Goal: Task Accomplishment & Management: Use online tool/utility

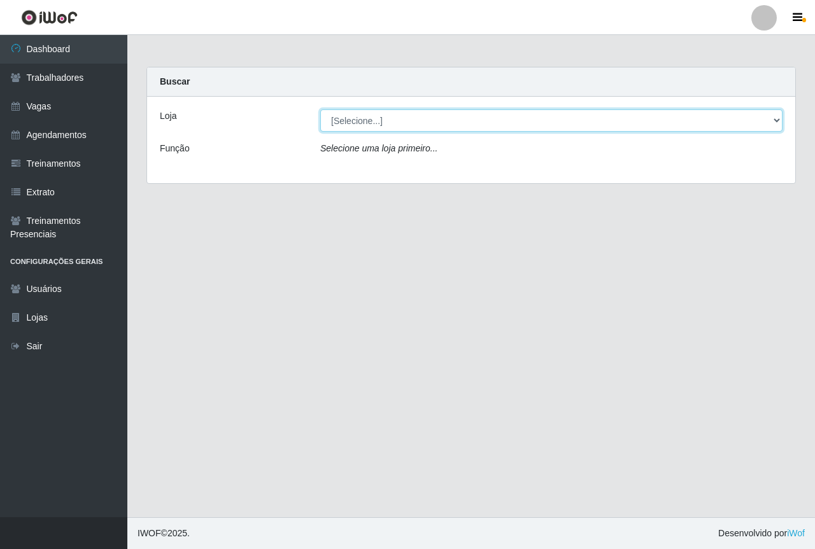
click at [458, 122] on select "[Selecione...] Saullus Supermercados" at bounding box center [551, 121] width 462 height 22
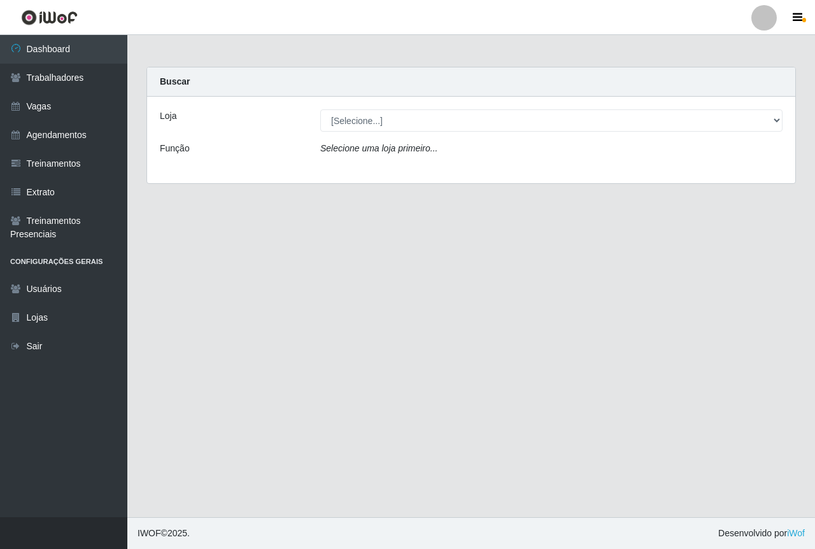
drag, startPoint x: 359, startPoint y: 266, endPoint x: 185, endPoint y: 178, distance: 195.0
click at [357, 265] on main "Carregando... Buscar Loja [Selecione...] Saullus Supermercados Função Selecione…" at bounding box center [471, 276] width 688 height 483
click at [81, 117] on link "Vagas" at bounding box center [63, 106] width 127 height 29
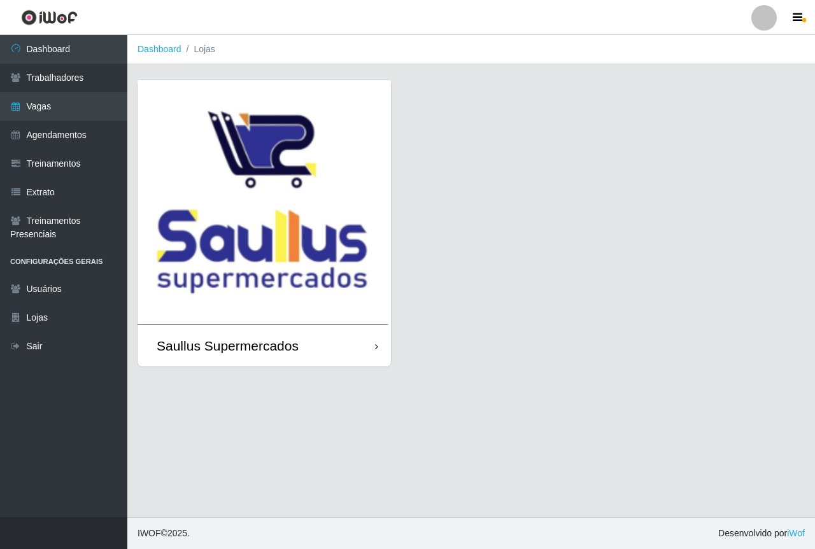
click at [324, 203] on img at bounding box center [264, 202] width 253 height 245
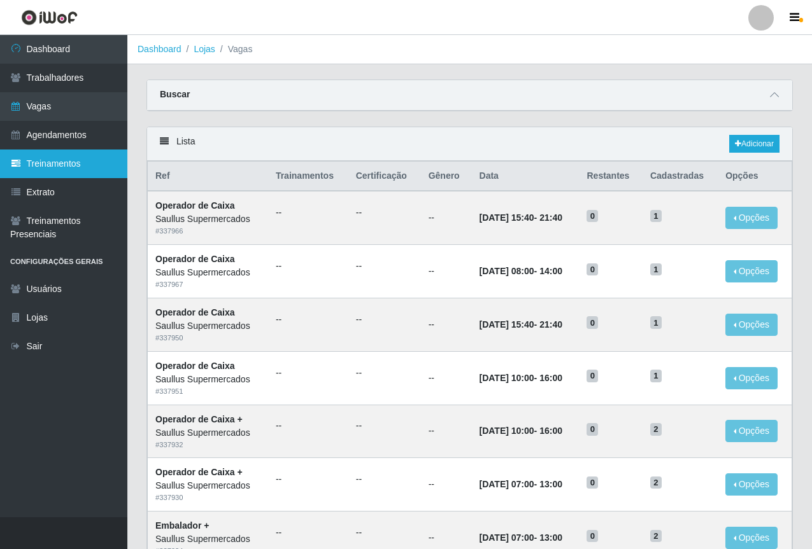
click at [73, 161] on link "Treinamentos" at bounding box center [63, 164] width 127 height 29
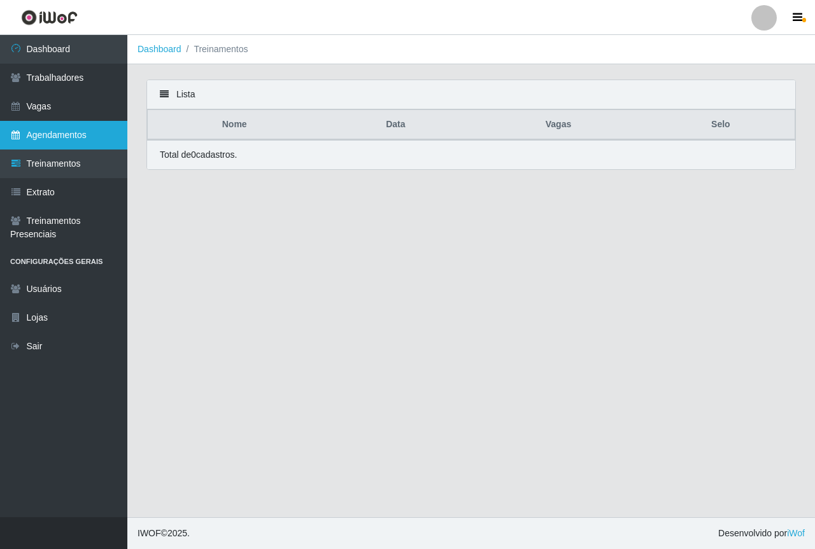
click at [58, 138] on link "Agendamentos" at bounding box center [63, 135] width 127 height 29
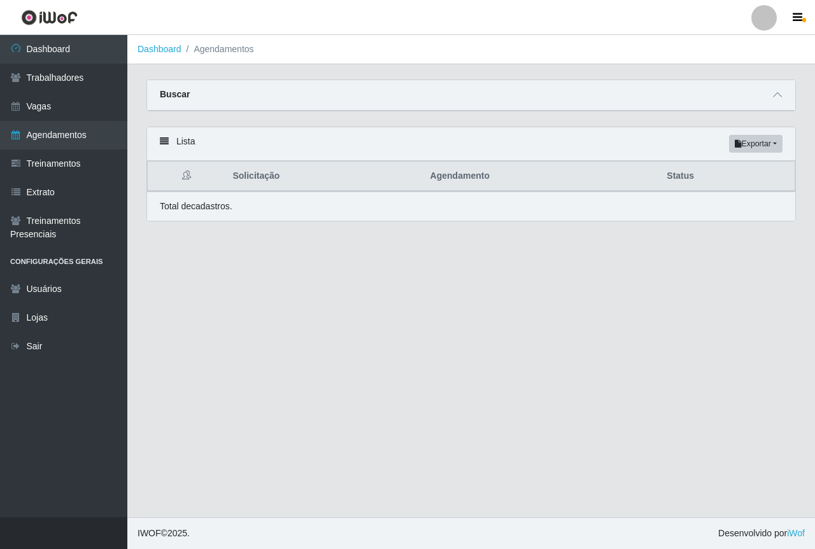
click at [769, 94] on div "Buscar" at bounding box center [471, 95] width 648 height 31
click at [772, 99] on span at bounding box center [777, 95] width 15 height 15
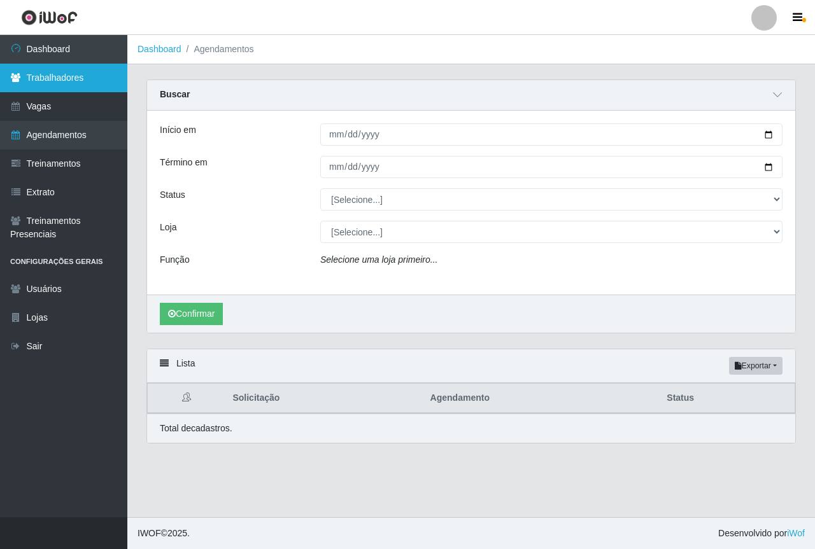
click at [71, 73] on link "Trabalhadores" at bounding box center [63, 78] width 127 height 29
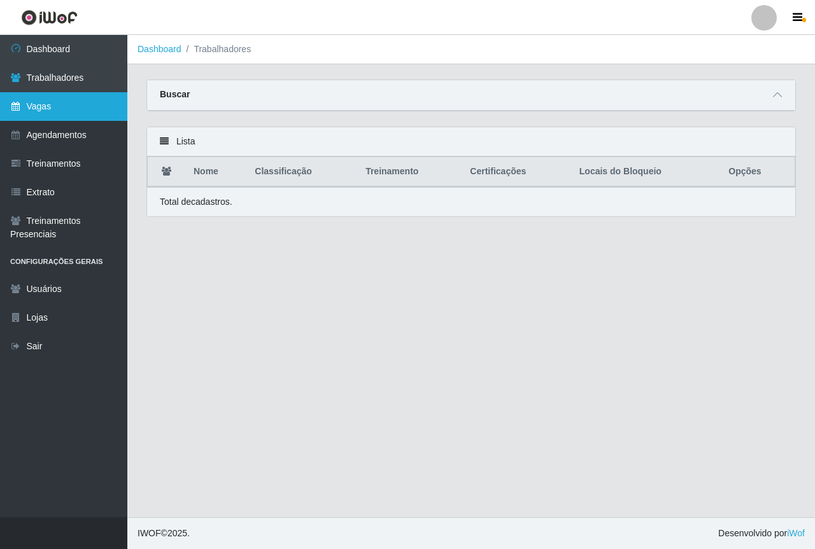
click at [62, 103] on link "Vagas" at bounding box center [63, 106] width 127 height 29
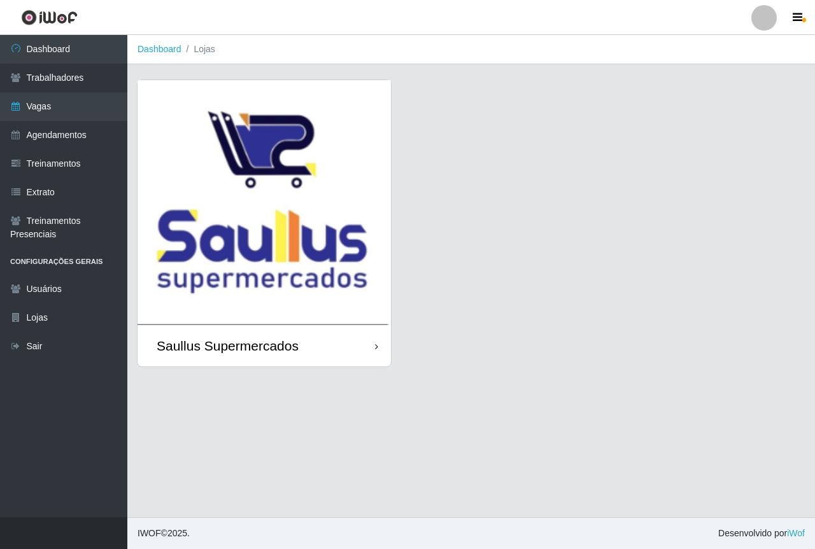
drag, startPoint x: 69, startPoint y: 80, endPoint x: 171, endPoint y: 79, distance: 102.5
click at [70, 79] on link "Trabalhadores" at bounding box center [63, 78] width 127 height 29
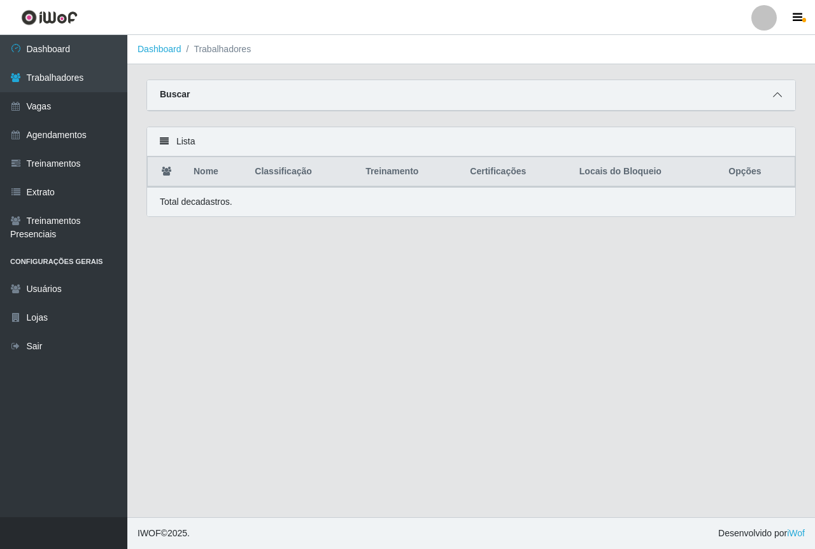
click at [782, 93] on span at bounding box center [777, 95] width 15 height 15
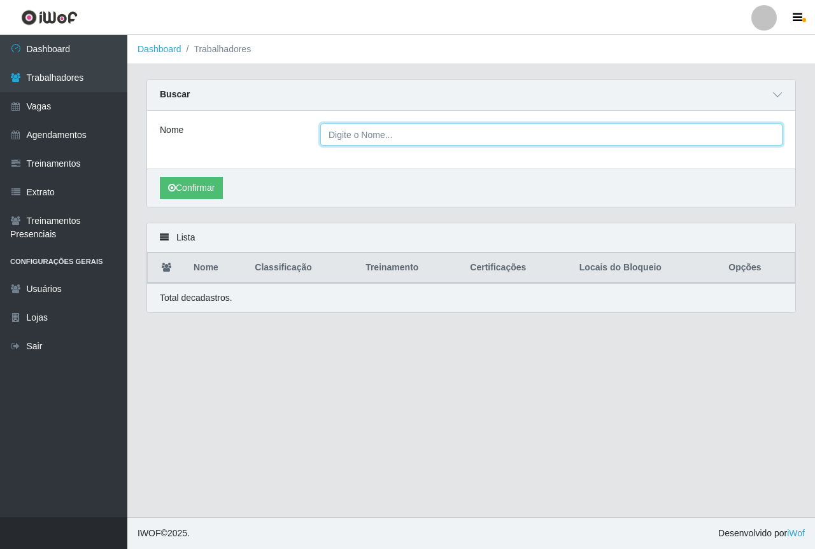
click at [603, 134] on input "Nome" at bounding box center [551, 135] width 462 height 22
click at [419, 138] on input "[PERSON_NAME]" at bounding box center [551, 135] width 462 height 22
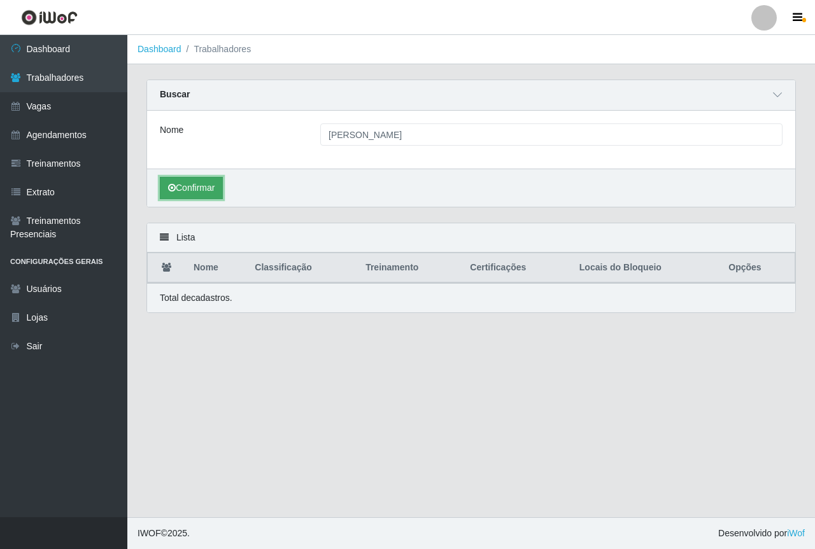
click at [204, 187] on button "Confirmar" at bounding box center [191, 188] width 63 height 22
click at [190, 183] on button "Confirmar" at bounding box center [191, 188] width 63 height 22
click at [213, 190] on button "Confirmar" at bounding box center [191, 188] width 63 height 22
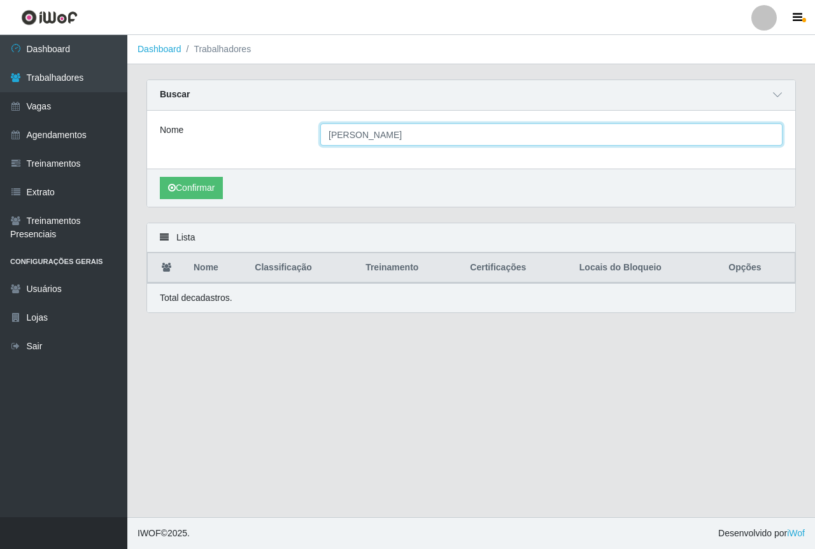
click at [488, 137] on input "[PERSON_NAME]" at bounding box center [551, 135] width 462 height 22
type input "J"
type input "[PERSON_NAME]"
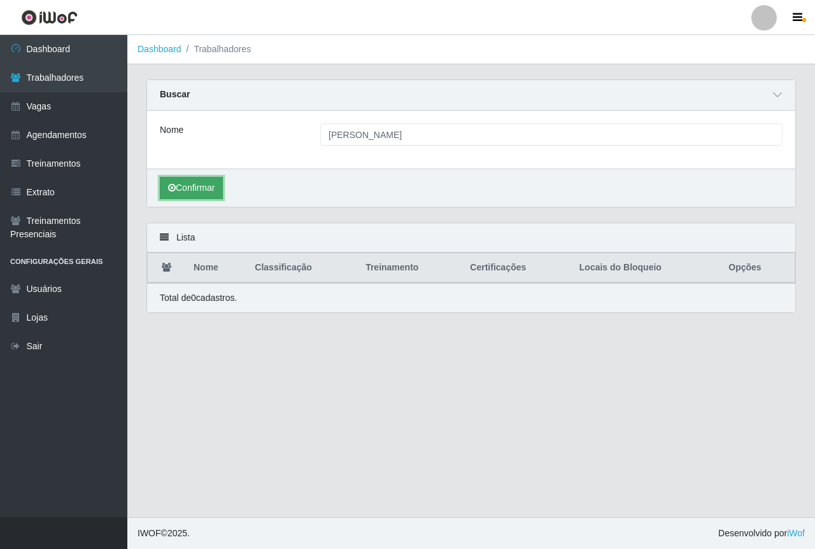
click at [190, 185] on button "Confirmar" at bounding box center [191, 188] width 63 height 22
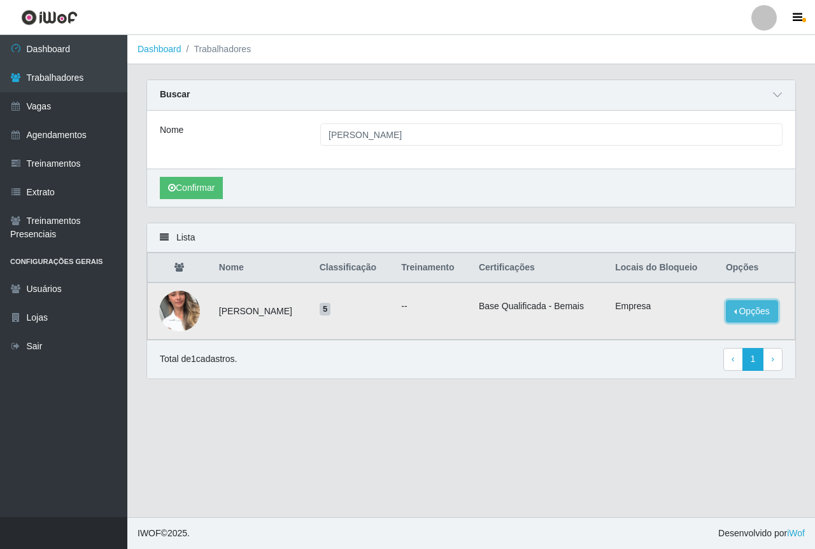
click at [740, 303] on button "Opções" at bounding box center [752, 312] width 52 height 22
click at [618, 465] on main "Dashboard Trabalhadores Carregando... Buscar Nome shayenne pereira de melo Conf…" at bounding box center [471, 276] width 688 height 483
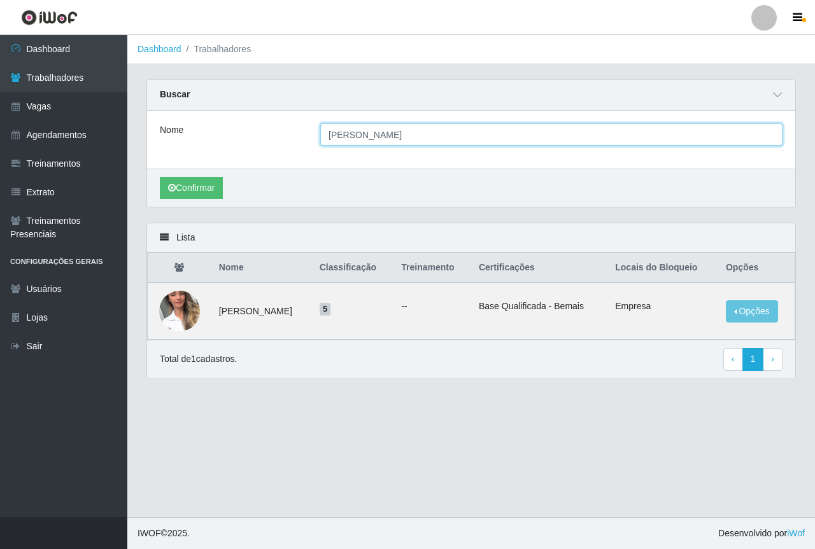
drag, startPoint x: 453, startPoint y: 134, endPoint x: 299, endPoint y: 135, distance: 154.1
click at [299, 135] on div "Nome [PERSON_NAME]" at bounding box center [471, 135] width 642 height 22
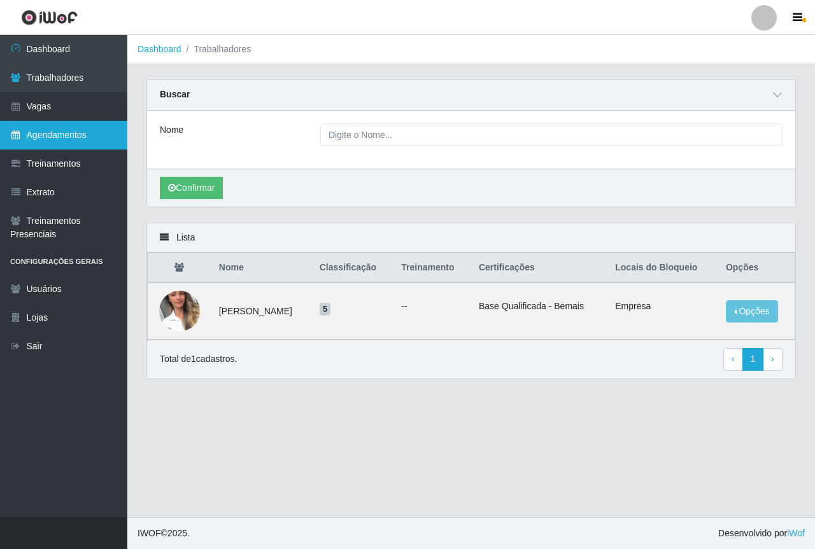
click at [62, 138] on link "Agendamentos" at bounding box center [63, 135] width 127 height 29
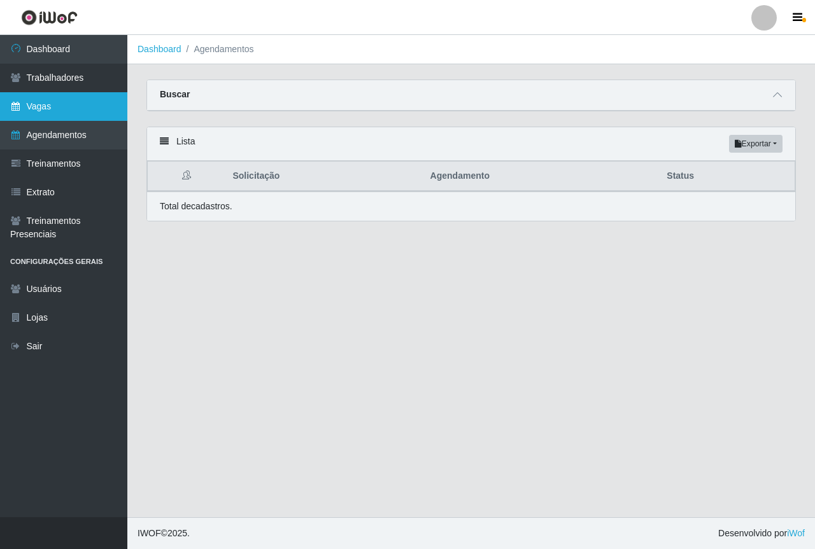
click at [56, 119] on link "Vagas" at bounding box center [63, 106] width 127 height 29
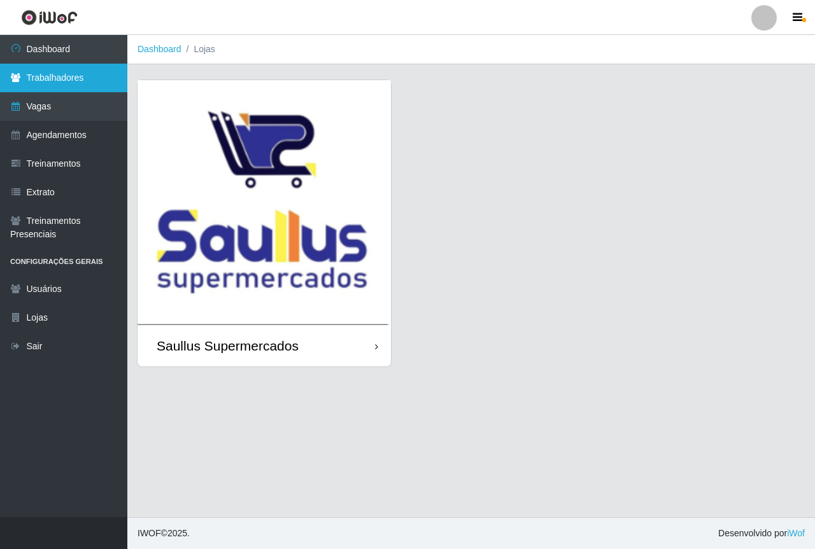
click at [63, 85] on link "Trabalhadores" at bounding box center [63, 78] width 127 height 29
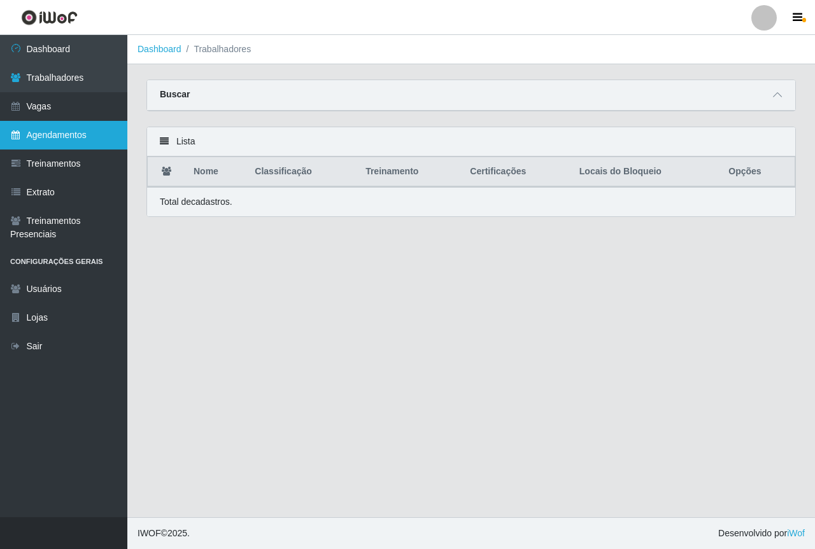
click at [52, 138] on link "Agendamentos" at bounding box center [63, 135] width 127 height 29
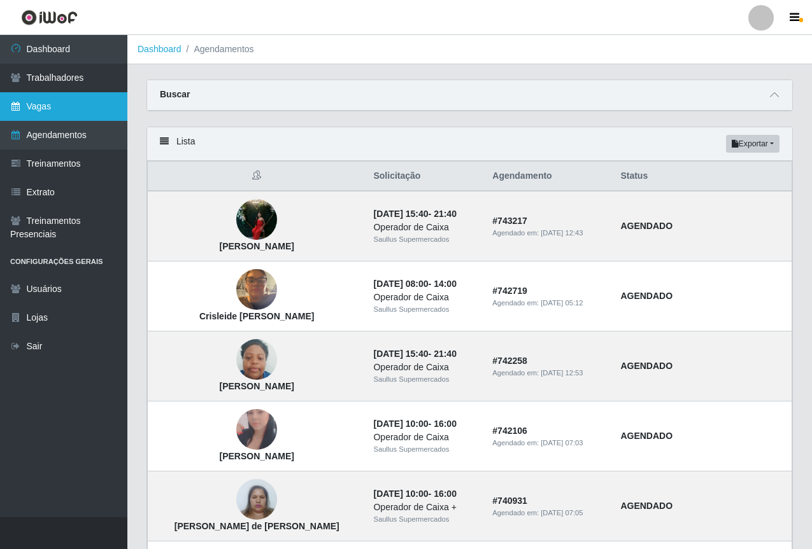
click at [82, 103] on link "Vagas" at bounding box center [63, 106] width 127 height 29
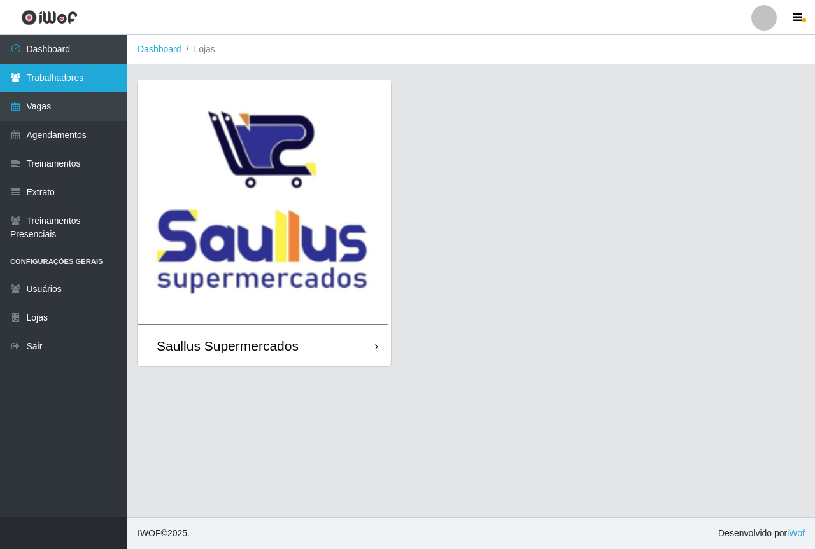
click at [96, 78] on link "Trabalhadores" at bounding box center [63, 78] width 127 height 29
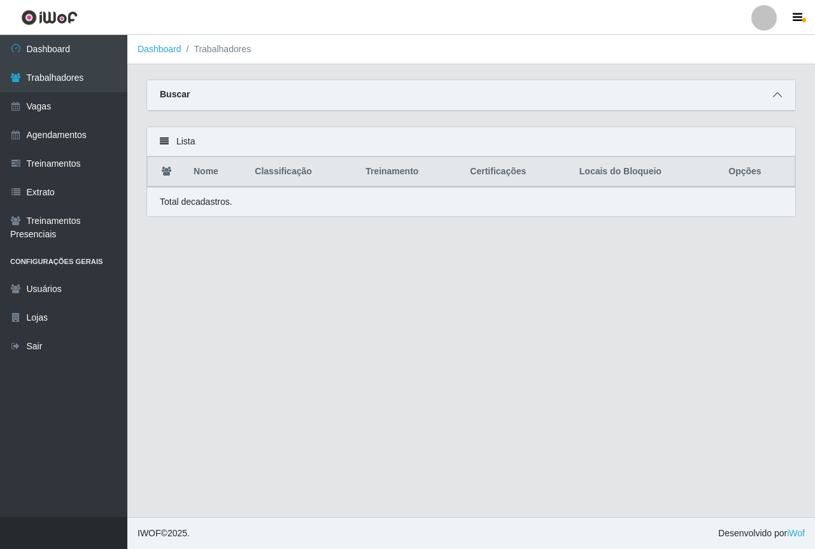
click at [773, 96] on icon at bounding box center [777, 94] width 9 height 9
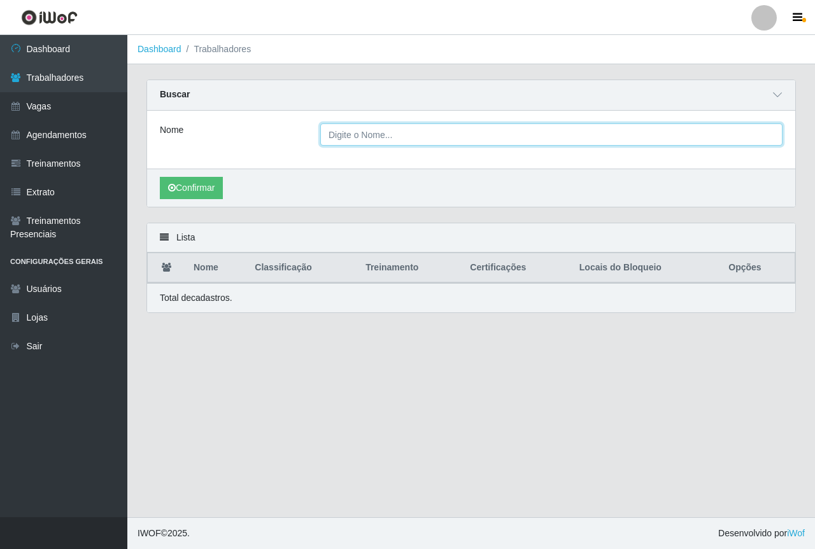
click at [373, 137] on input "Nome" at bounding box center [551, 135] width 462 height 22
type input "[PERSON_NAME]"
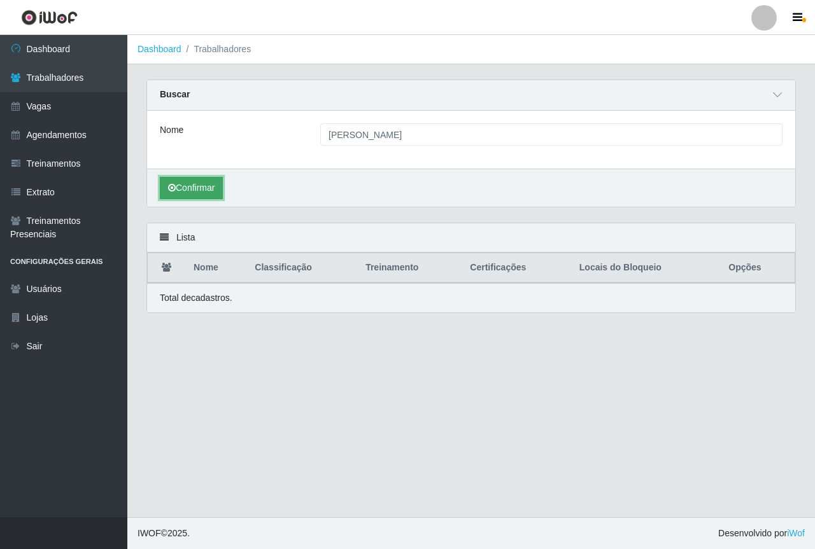
click at [211, 184] on button "Confirmar" at bounding box center [191, 188] width 63 height 22
click at [183, 192] on button "Confirmar" at bounding box center [191, 188] width 63 height 22
click at [181, 193] on button "Confirmar" at bounding box center [191, 188] width 63 height 22
click at [198, 188] on button "Confirmar" at bounding box center [191, 188] width 63 height 22
